Goal: Information Seeking & Learning: Learn about a topic

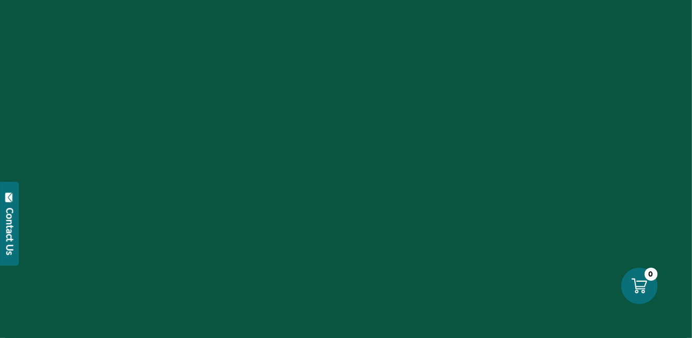
scroll to position [312, 0]
click at [346, 167] on div at bounding box center [346, 169] width 692 height 338
click at [12, 222] on div "Contact Us" at bounding box center [10, 231] width 10 height 47
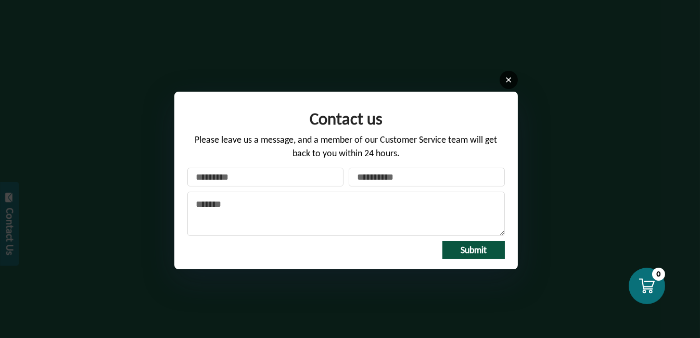
click at [510, 79] on icon at bounding box center [509, 80] width 8 height 8
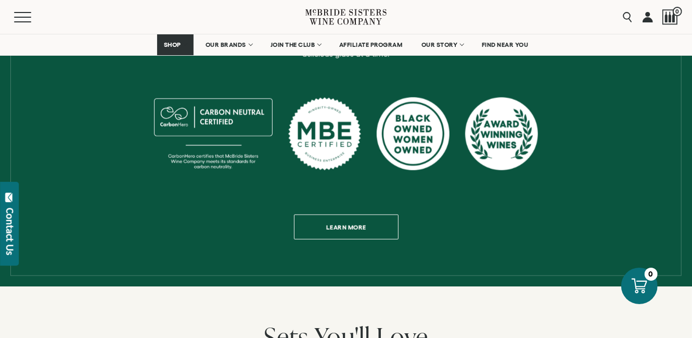
scroll to position [520, 0]
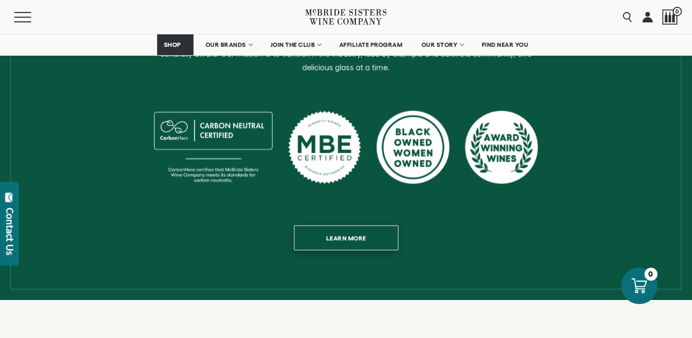
click at [336, 228] on span "Learn more" at bounding box center [346, 238] width 76 height 20
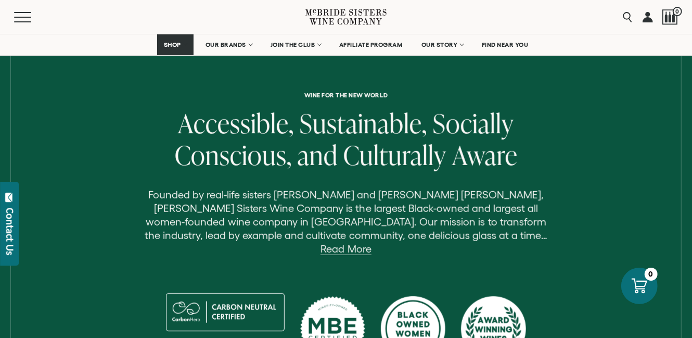
scroll to position [364, 0]
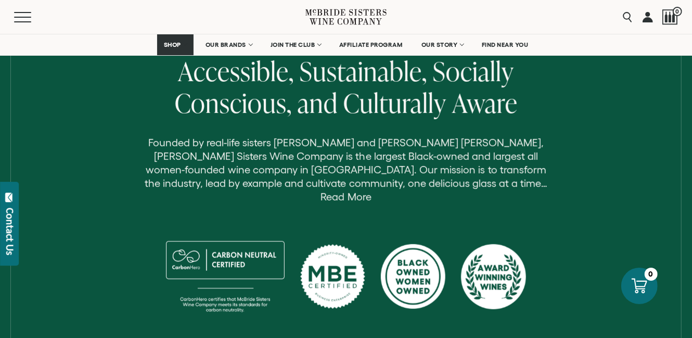
click at [371, 191] on link "Read More" at bounding box center [346, 197] width 50 height 12
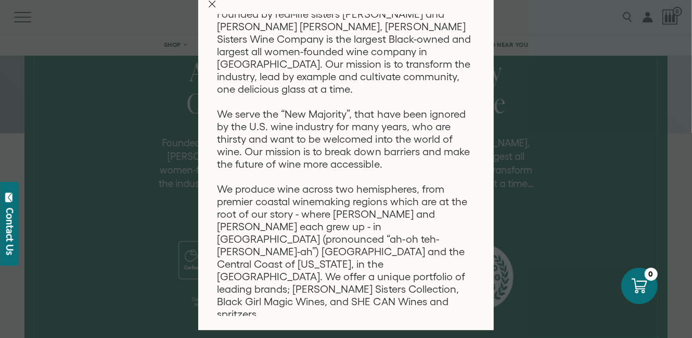
scroll to position [0, 0]
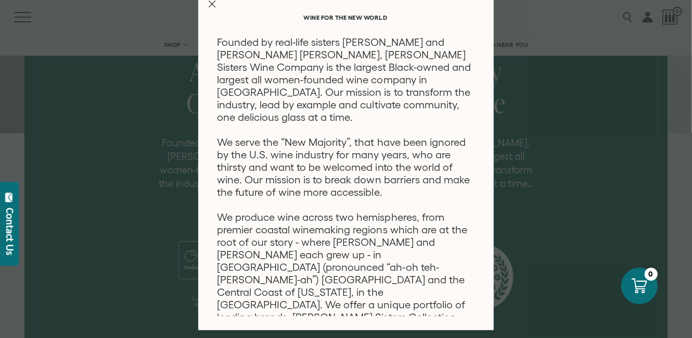
click at [209, 3] on line "Close Modal" at bounding box center [212, 4] width 6 height 6
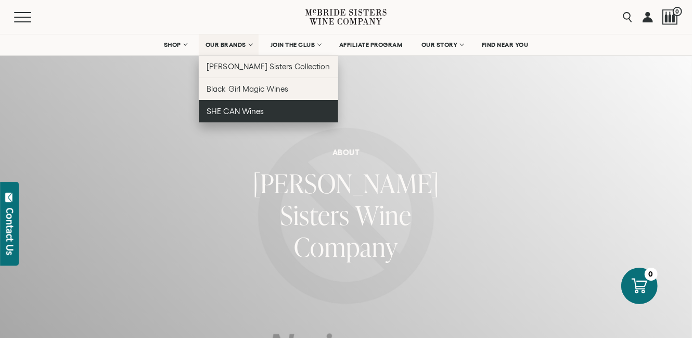
click at [238, 111] on span "SHE CAN Wines" at bounding box center [235, 111] width 57 height 9
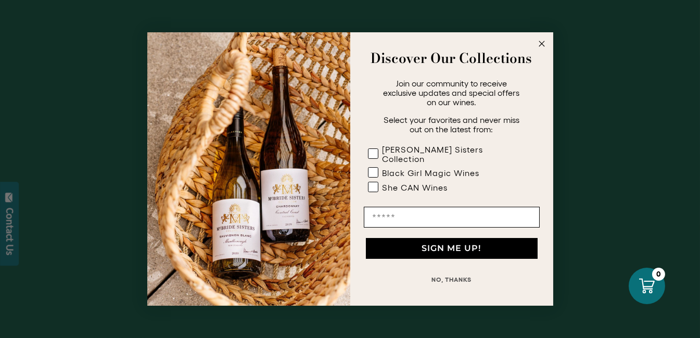
click at [461, 274] on button "NO, THANKS" at bounding box center [452, 279] width 176 height 21
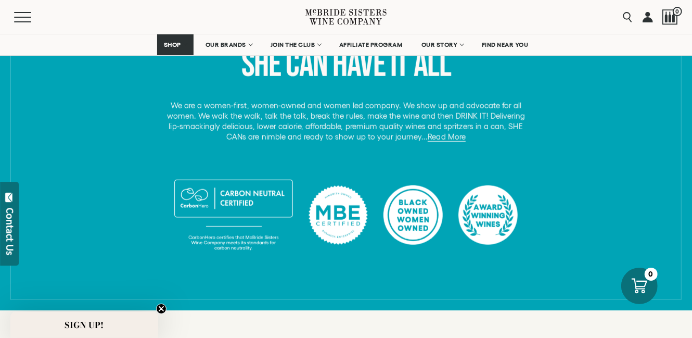
scroll to position [468, 0]
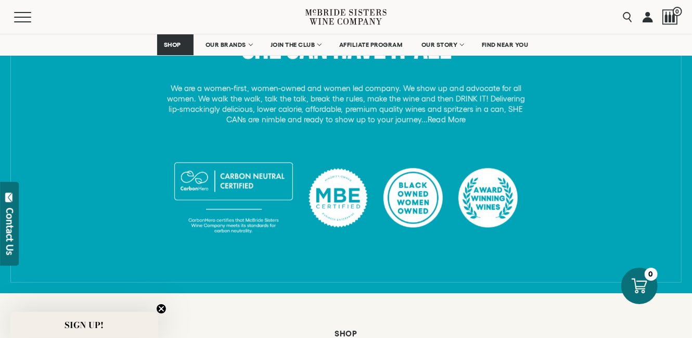
click at [430, 122] on link "Read More" at bounding box center [446, 119] width 37 height 9
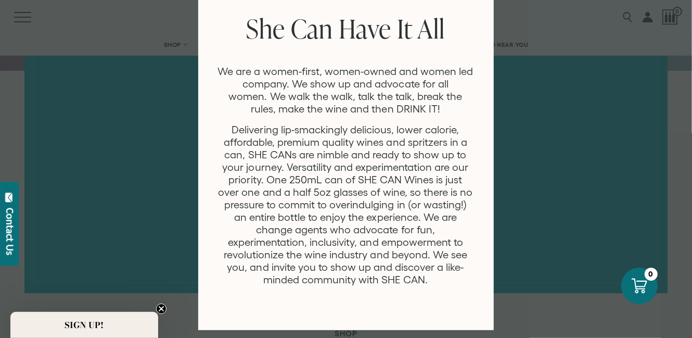
scroll to position [0, 0]
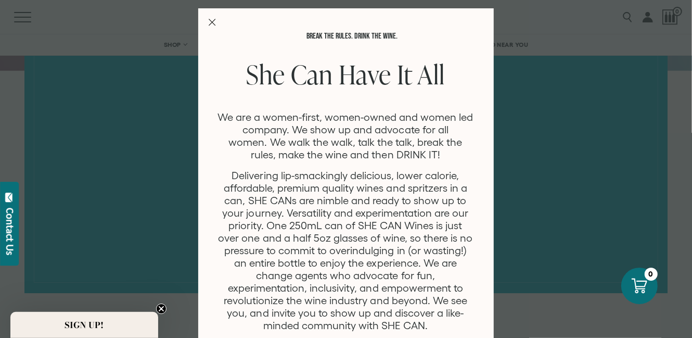
click at [209, 21] on icon "Close Modal" at bounding box center [212, 22] width 7 height 7
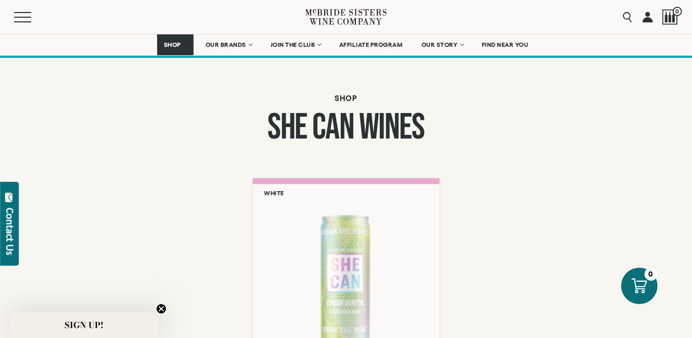
scroll to position [677, 0]
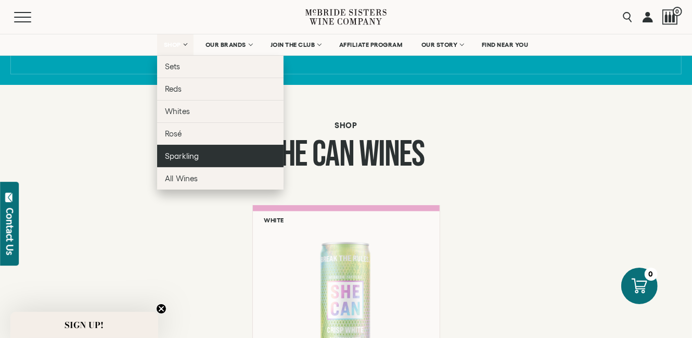
click at [175, 154] on span "Sparkling" at bounding box center [181, 155] width 33 height 9
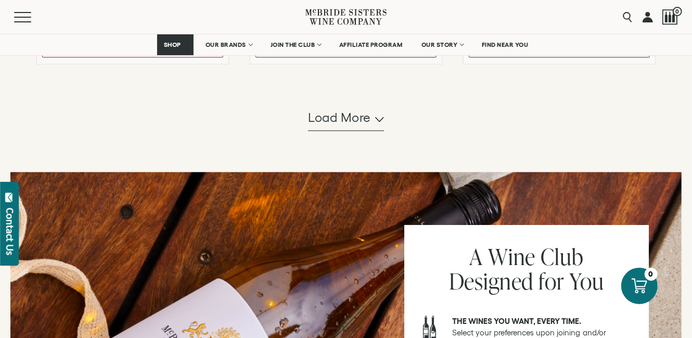
scroll to position [1093, 0]
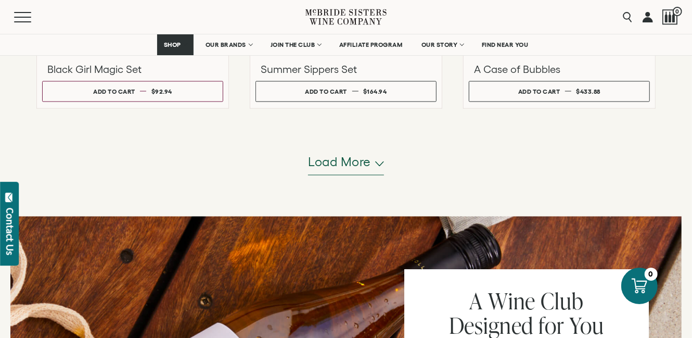
click at [352, 160] on span "Load more" at bounding box center [339, 163] width 63 height 18
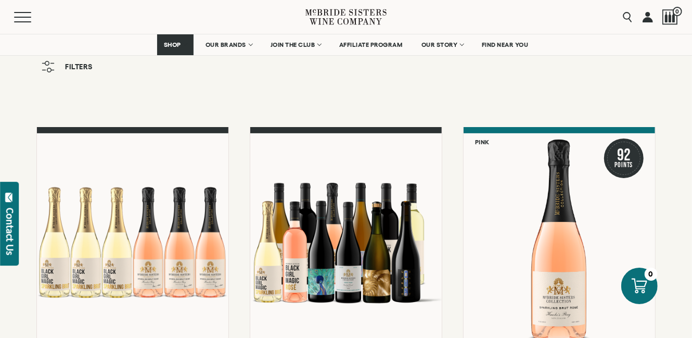
scroll to position [0, 0]
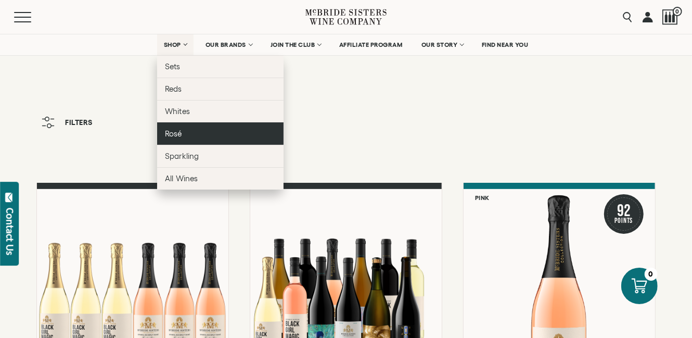
click at [178, 130] on span "Rosé" at bounding box center [173, 133] width 17 height 9
